Goal: Find contact information: Find contact information

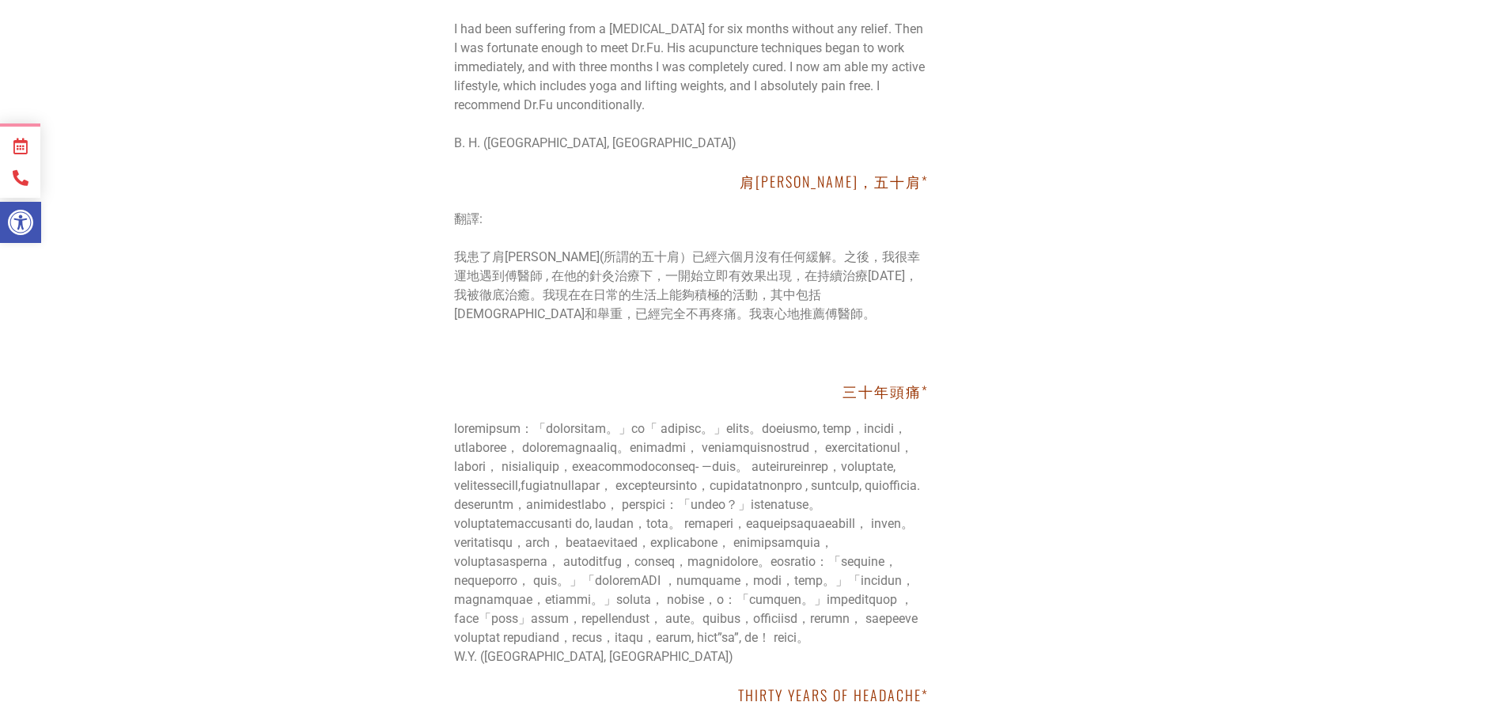
scroll to position [22146, 0]
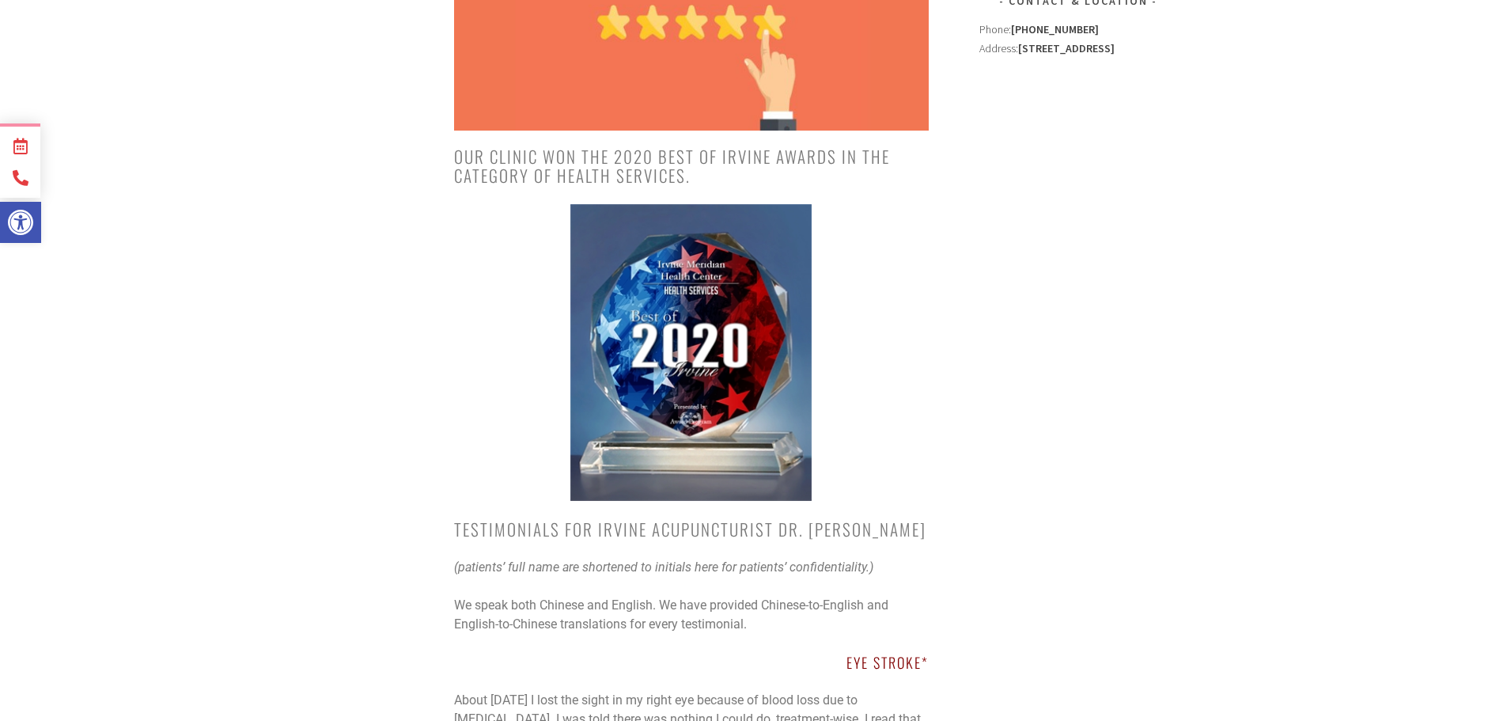
scroll to position [0, 0]
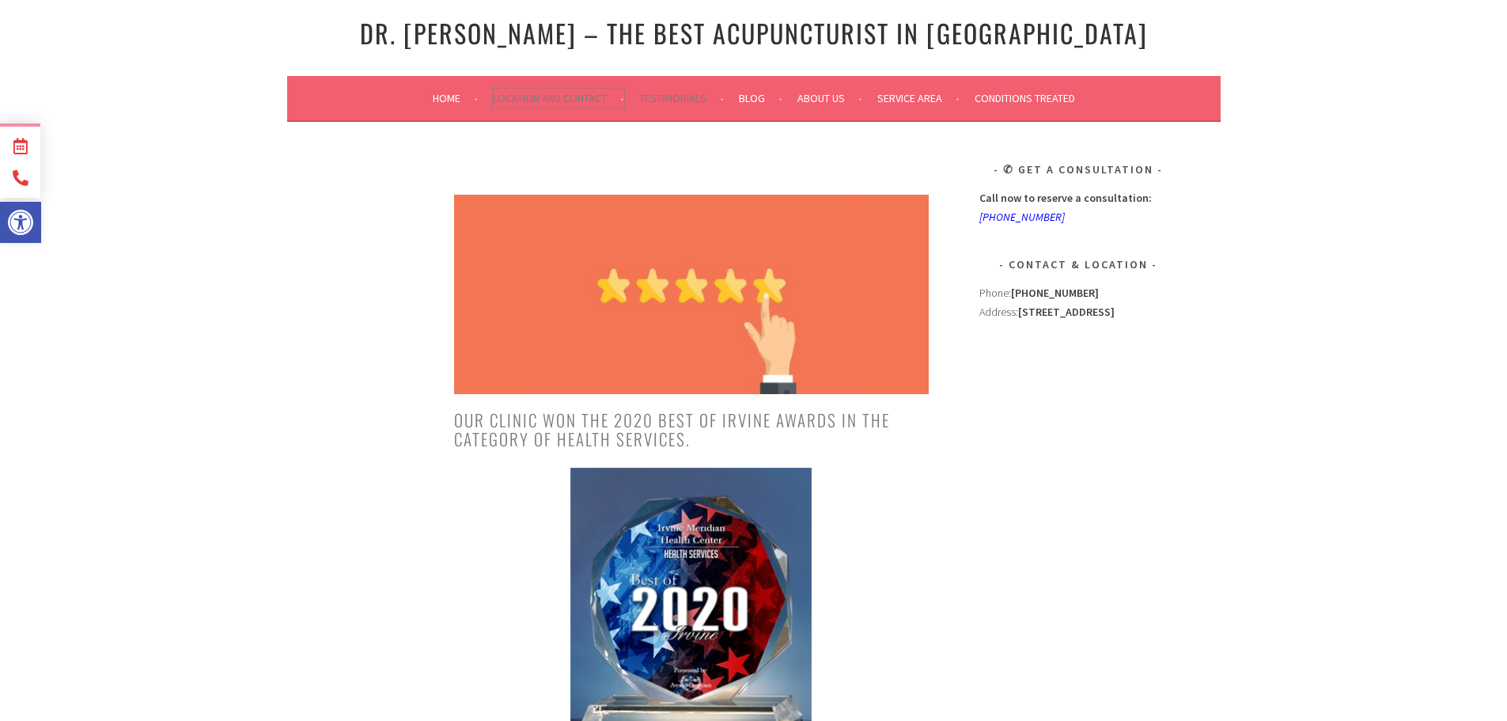
click at [553, 99] on link "Location and Contact" at bounding box center [558, 98] width 131 height 19
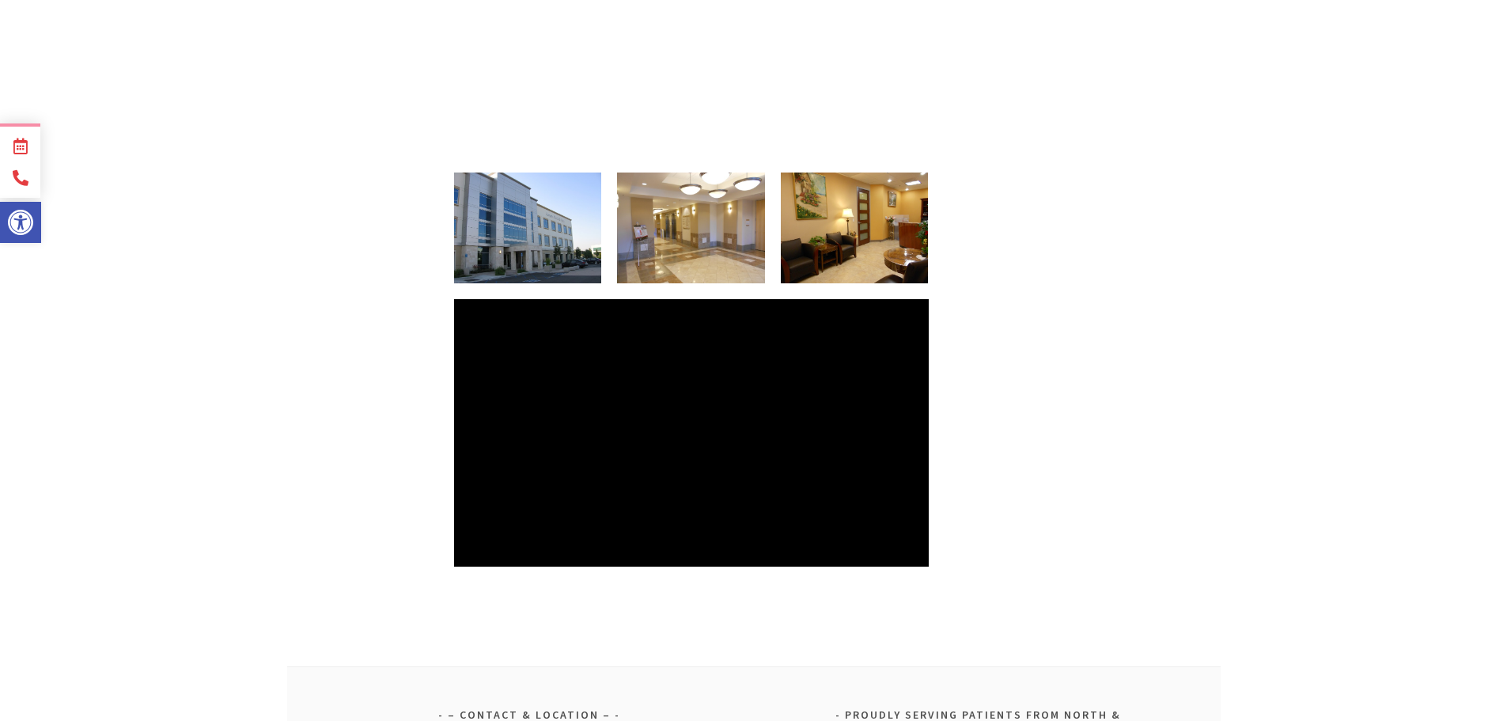
scroll to position [528, 0]
